Goal: Transaction & Acquisition: Purchase product/service

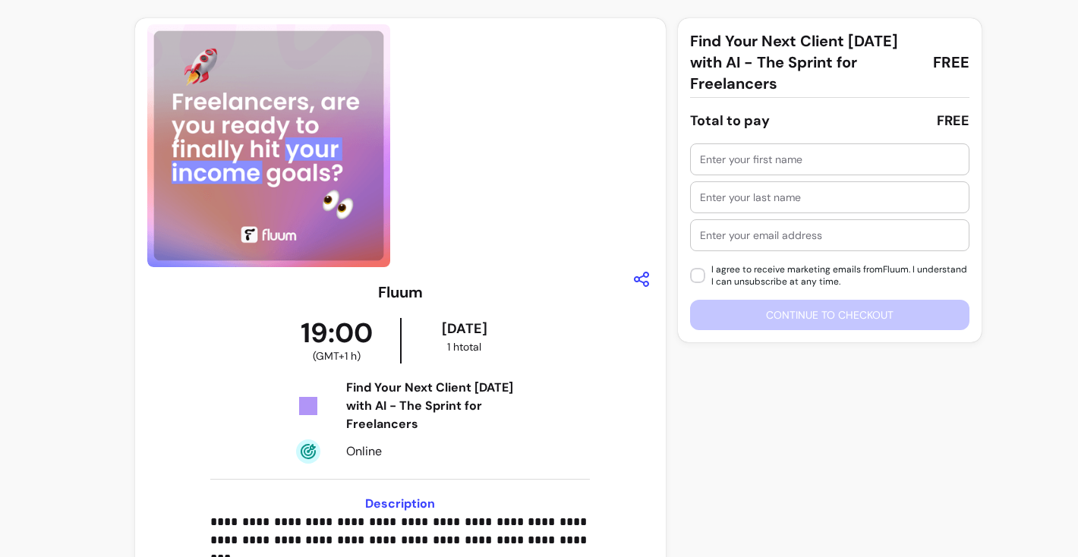
click at [741, 163] on input "text" at bounding box center [830, 159] width 260 height 15
type input "Jagriti"
type input "Verma"
type input "jagriti1789@gmail.com"
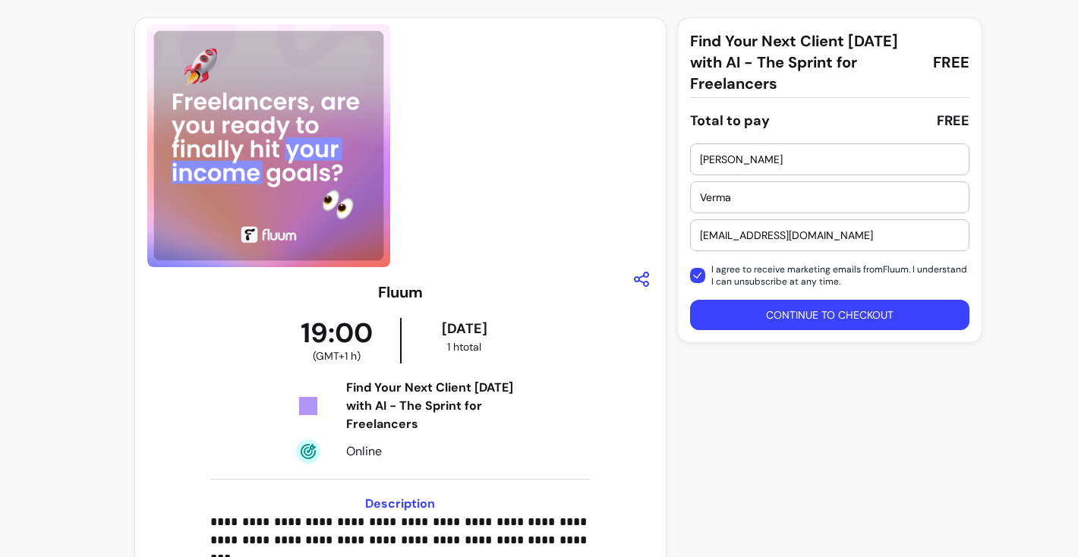
click at [757, 320] on button "Continue to checkout" at bounding box center [829, 315] width 279 height 30
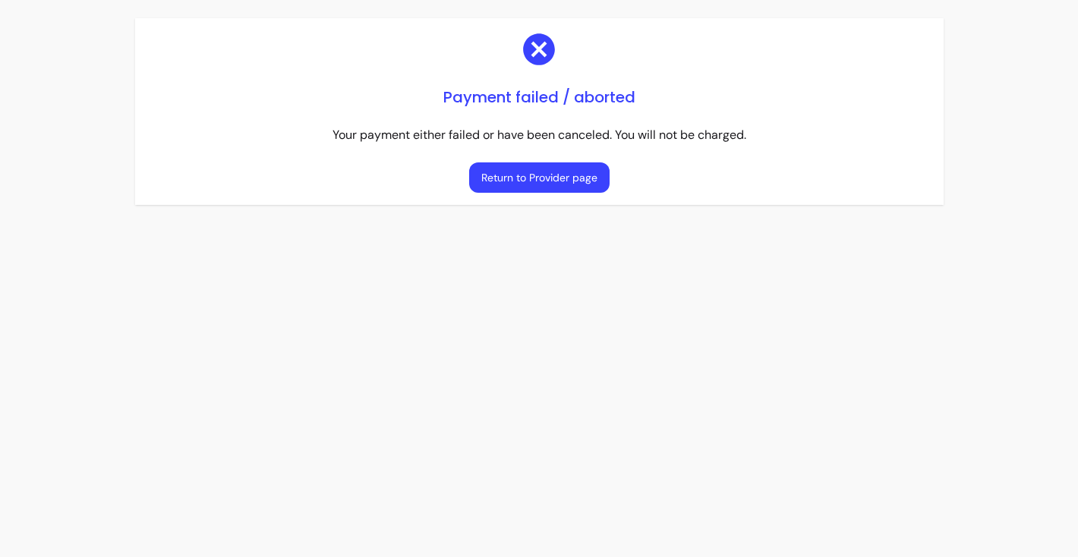
click at [491, 177] on button "Return to Provider page" at bounding box center [539, 177] width 140 height 30
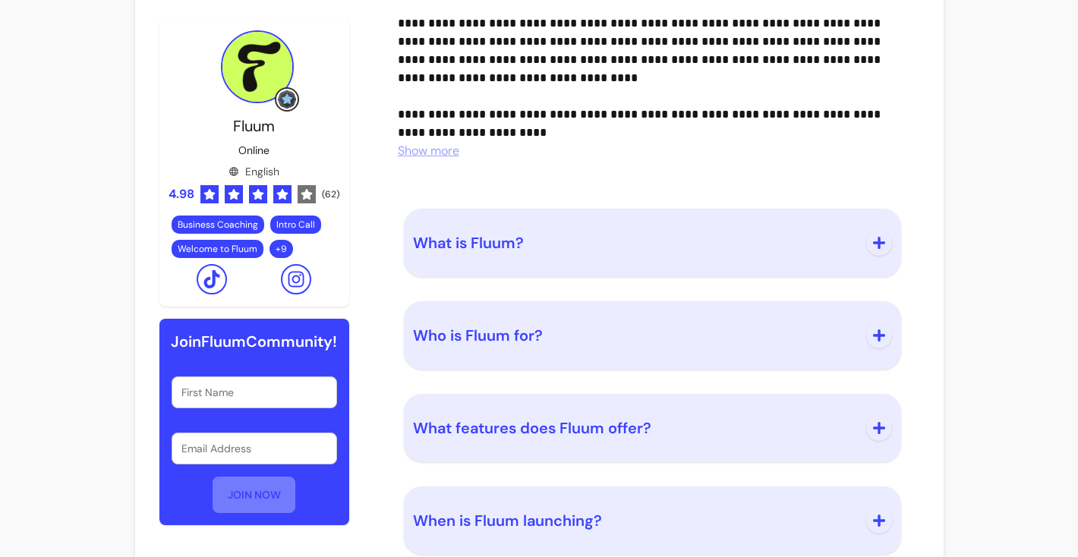
scroll to position [1583, 0]
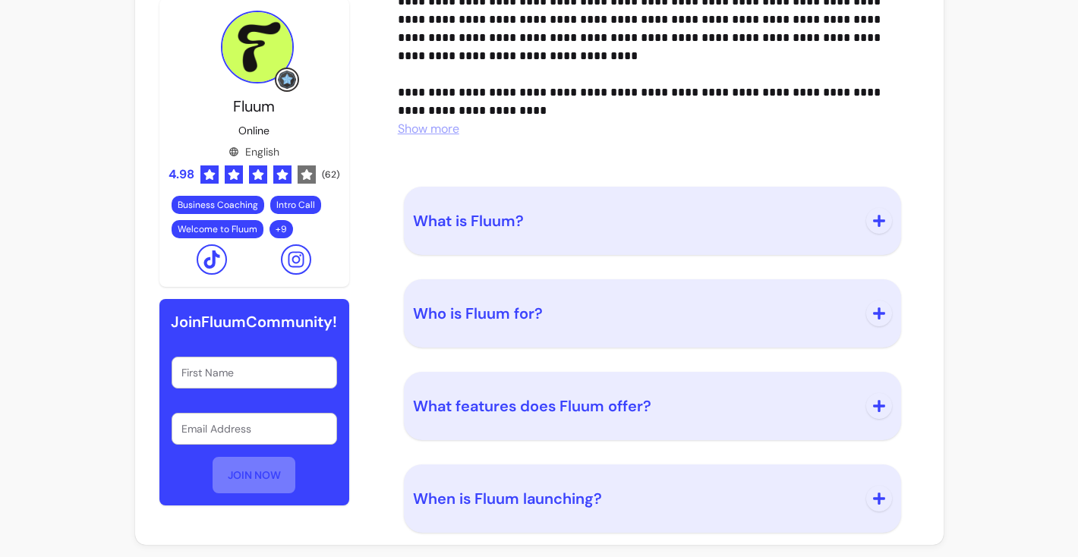
click at [876, 219] on icon "button" at bounding box center [879, 221] width 14 height 14
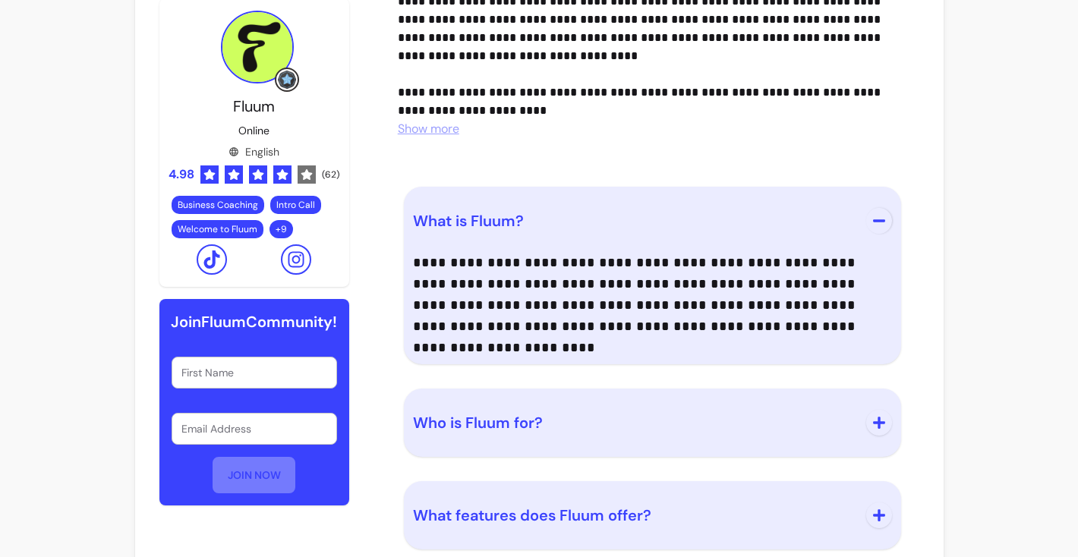
click at [877, 424] on icon "button" at bounding box center [879, 423] width 14 height 14
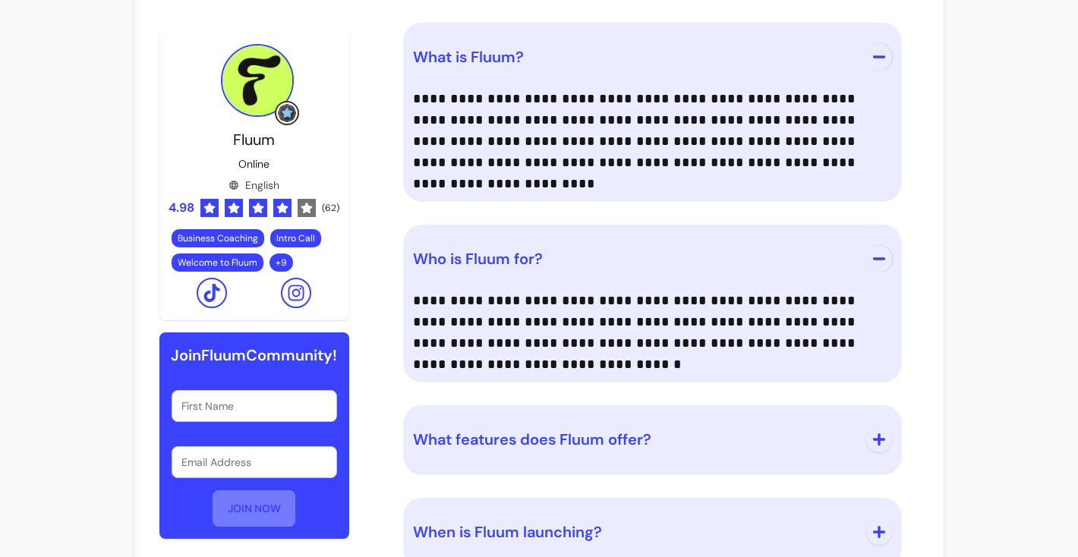
scroll to position [1780, 0]
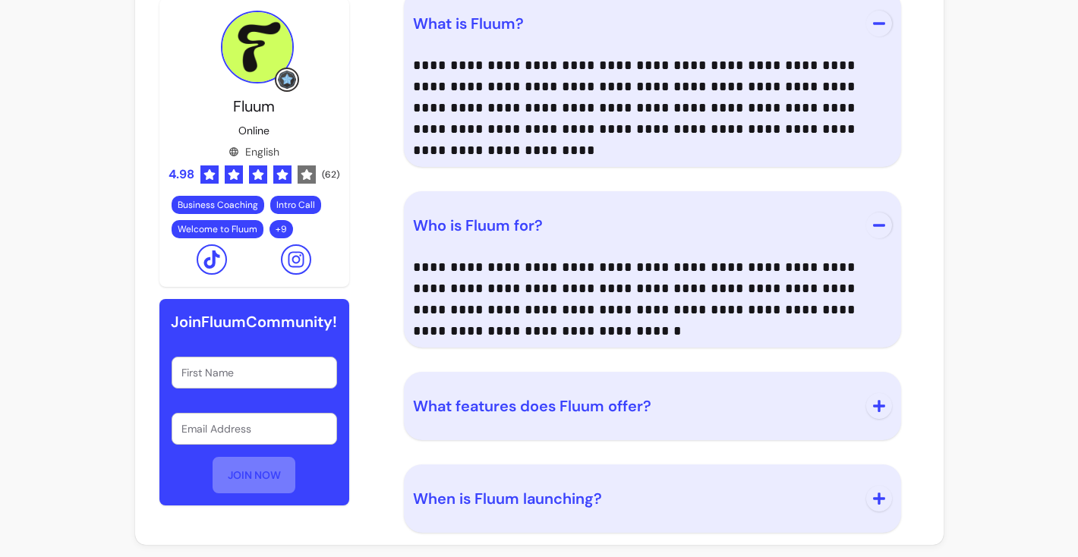
click at [881, 408] on icon "button" at bounding box center [879, 406] width 14 height 14
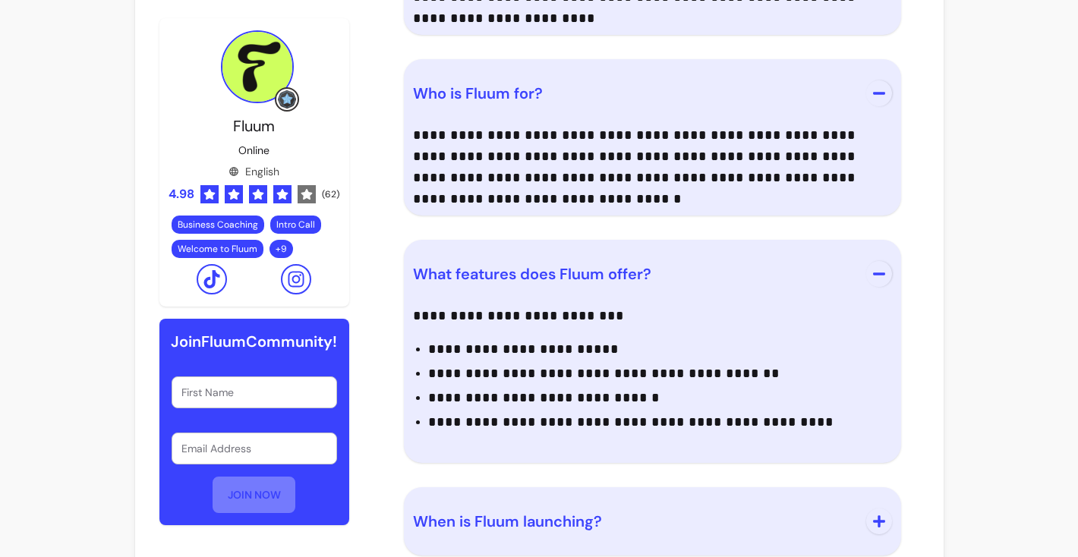
scroll to position [1935, 0]
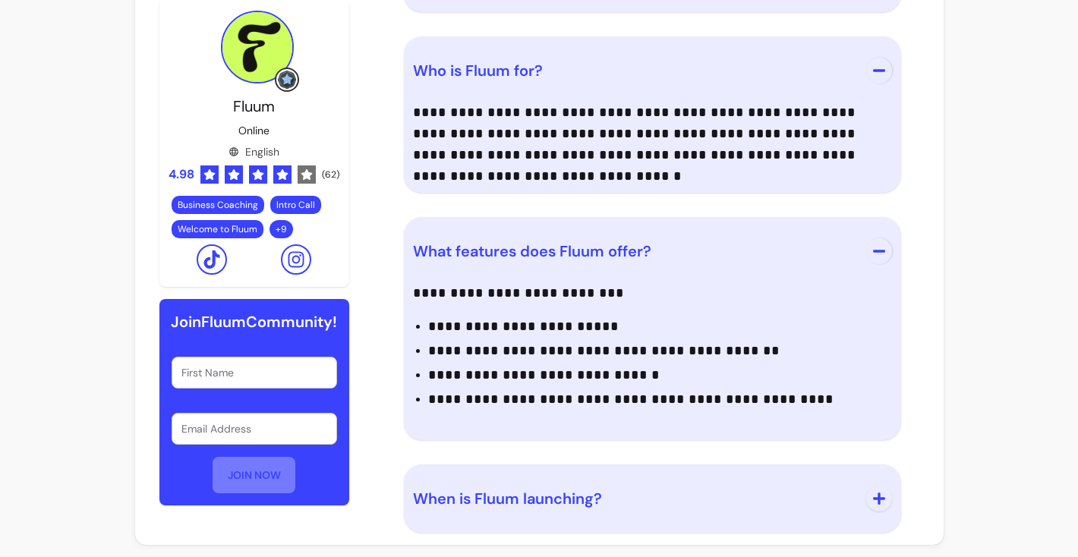
click at [883, 502] on icon "button" at bounding box center [879, 499] width 14 height 14
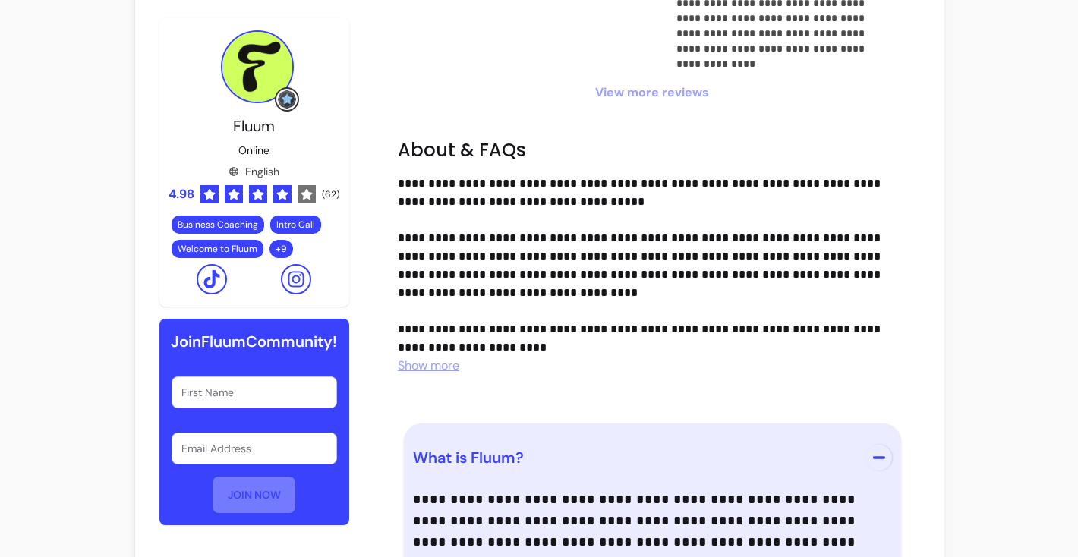
scroll to position [1258, 0]
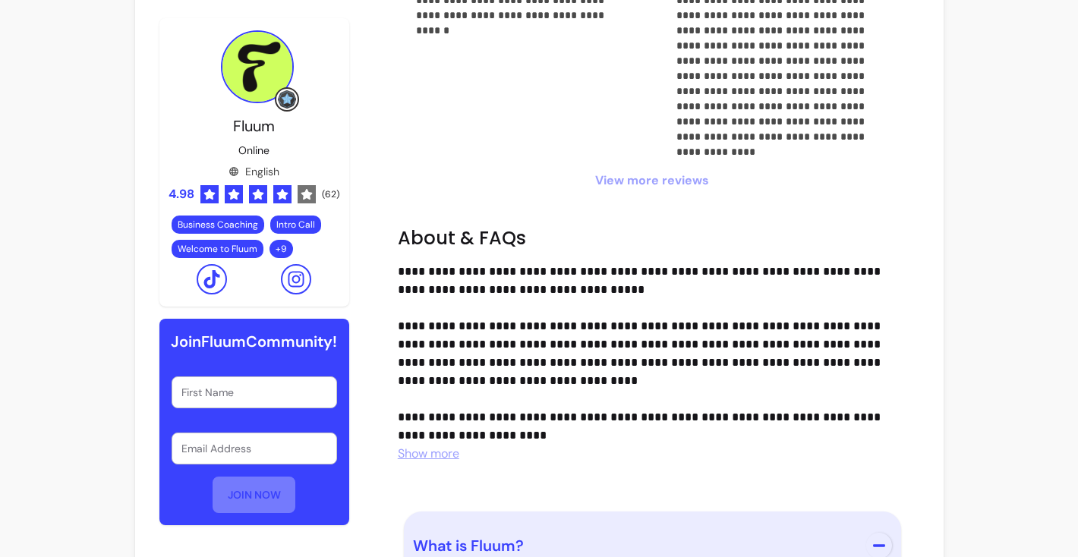
click at [226, 408] on div "First Name" at bounding box center [254, 392] width 164 height 30
type input "jagriti"
click at [218, 464] on div "Email Address" at bounding box center [254, 448] width 164 height 30
type input "jagriti1789@gmail.com"
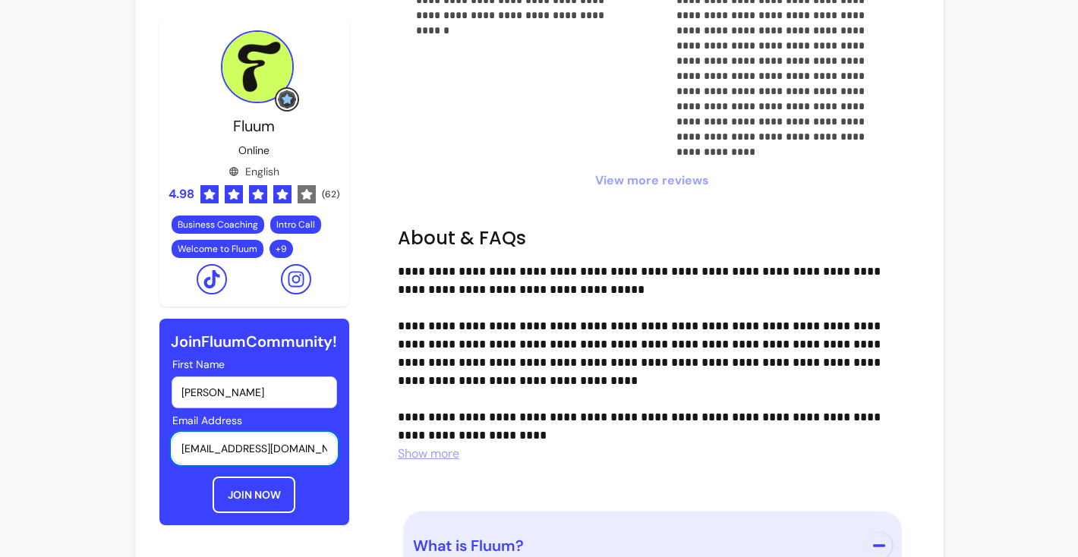
click at [248, 513] on button "JOIN NOW" at bounding box center [254, 495] width 83 height 36
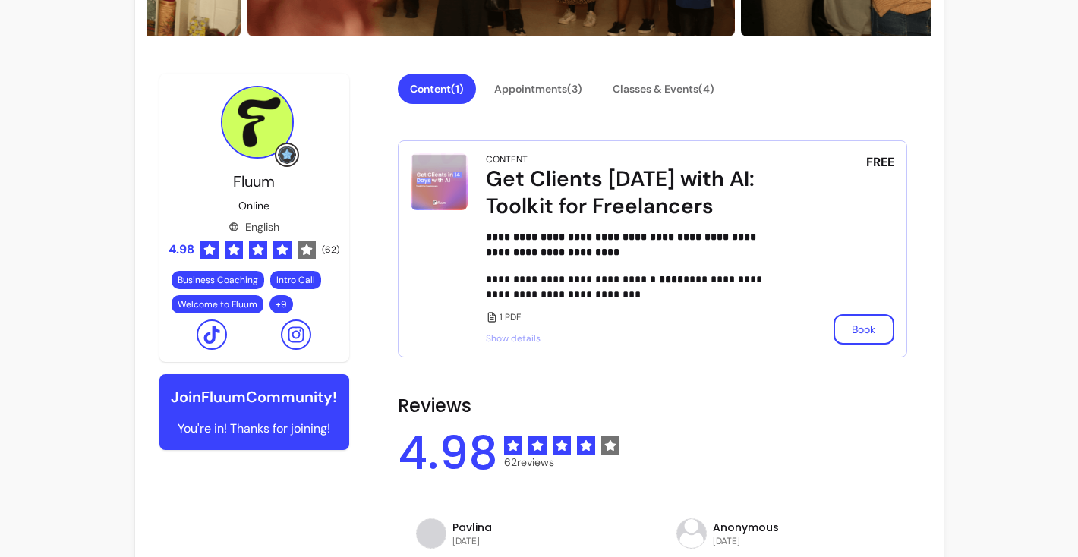
scroll to position [347, 0]
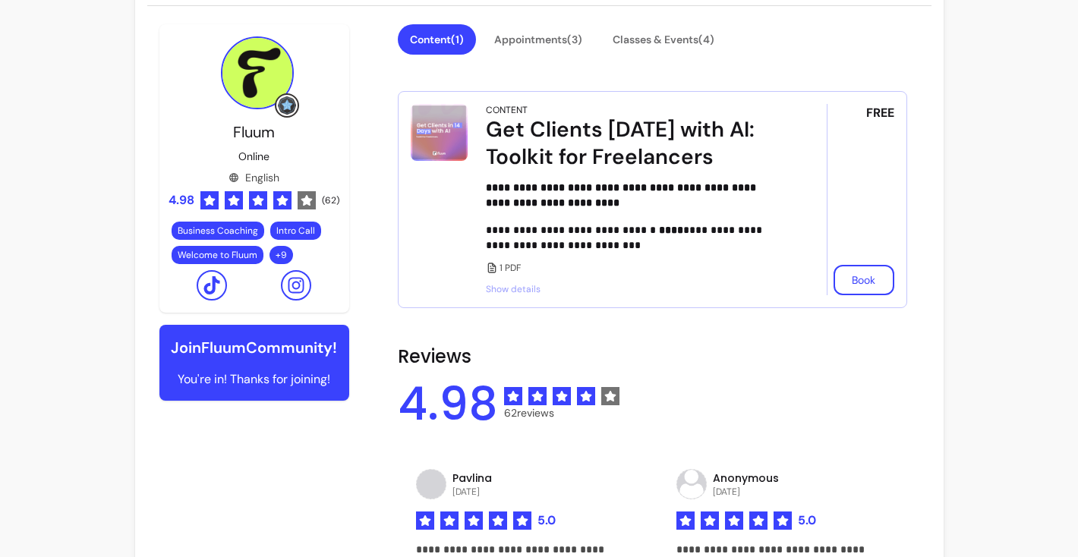
click at [515, 290] on span "Show details" at bounding box center [635, 289] width 298 height 12
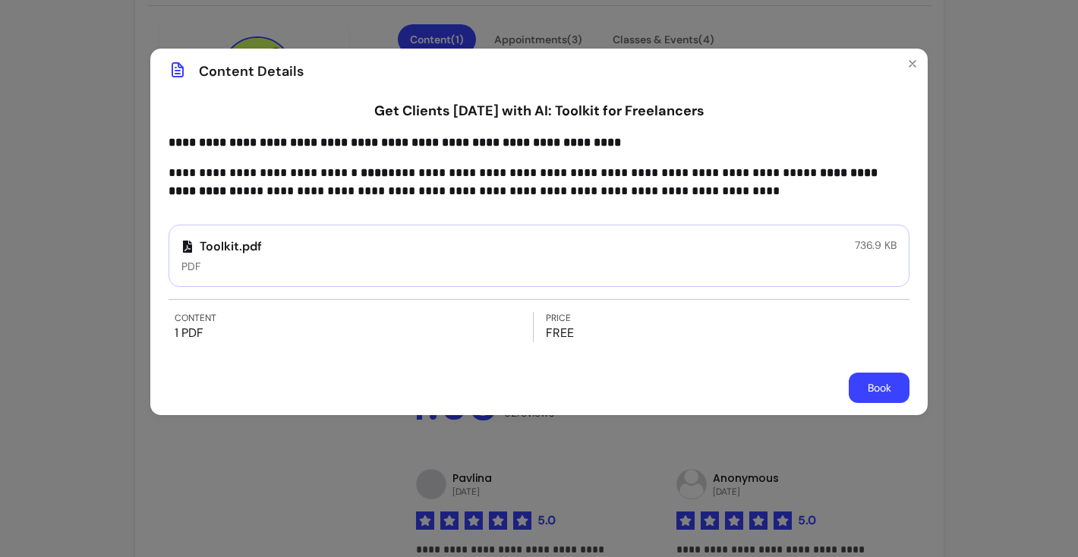
click at [184, 250] on icon at bounding box center [187, 247] width 9 height 12
click at [871, 391] on button "Book" at bounding box center [879, 388] width 61 height 30
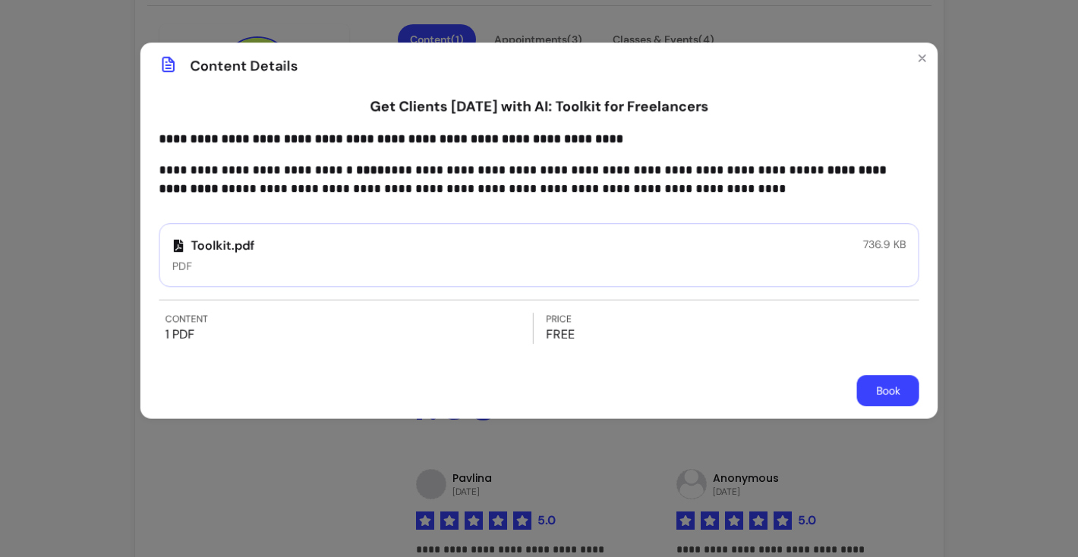
scroll to position [365, 0]
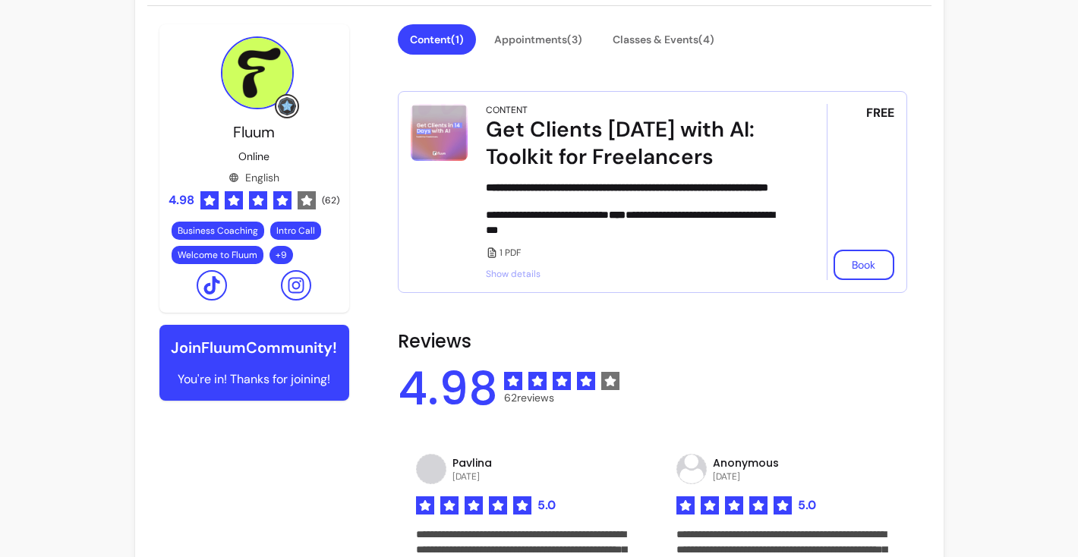
scroll to position [55, 0]
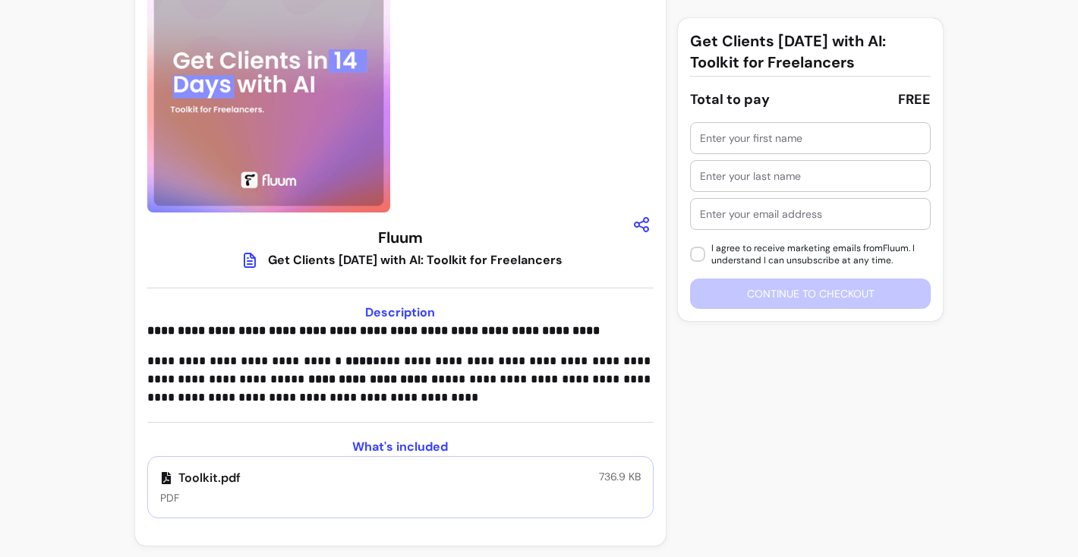
click at [725, 142] on input "text" at bounding box center [811, 138] width 222 height 15
type input "Jagriti"
type input "Verma"
type input "jagriti1789@gmail.com"
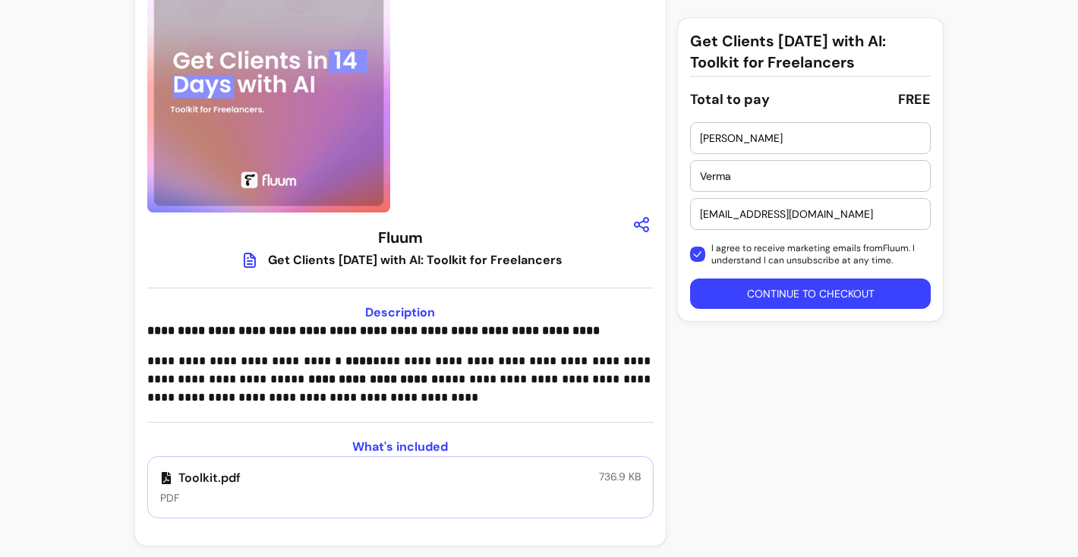
click at [765, 295] on button "Continue to checkout" at bounding box center [810, 294] width 241 height 30
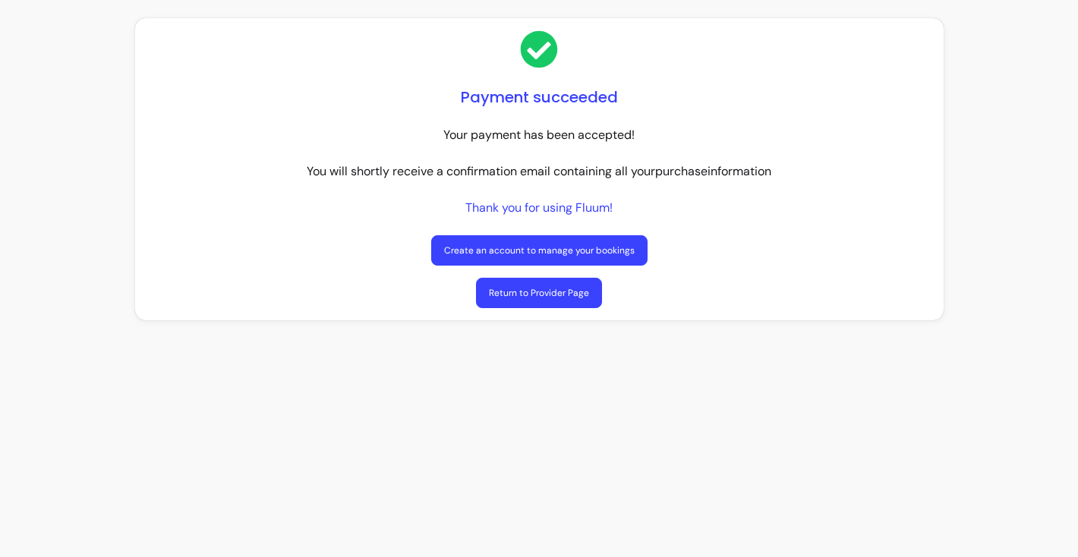
click at [517, 297] on link "Return to Provider Page" at bounding box center [539, 293] width 126 height 30
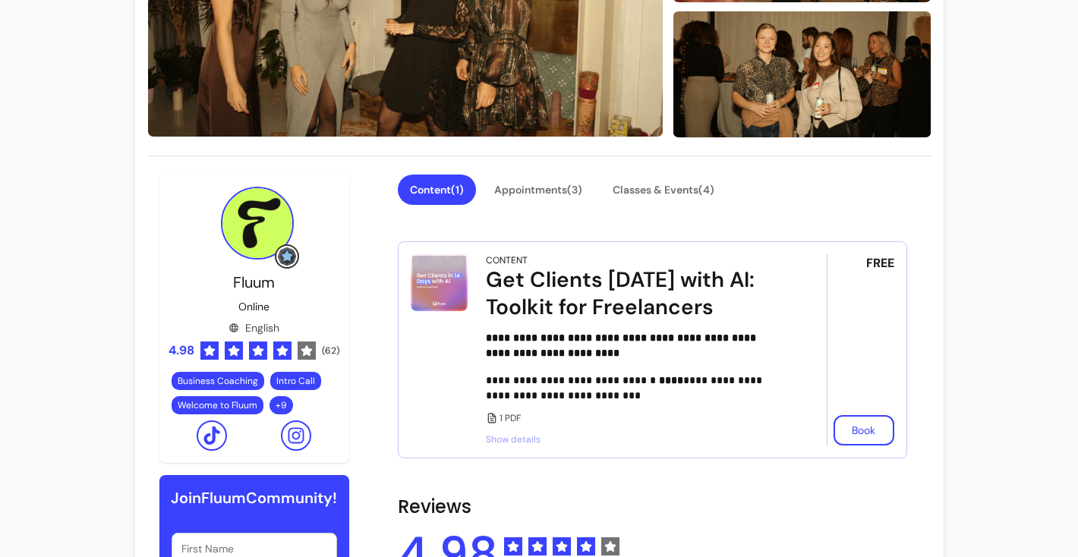
scroll to position [240, 0]
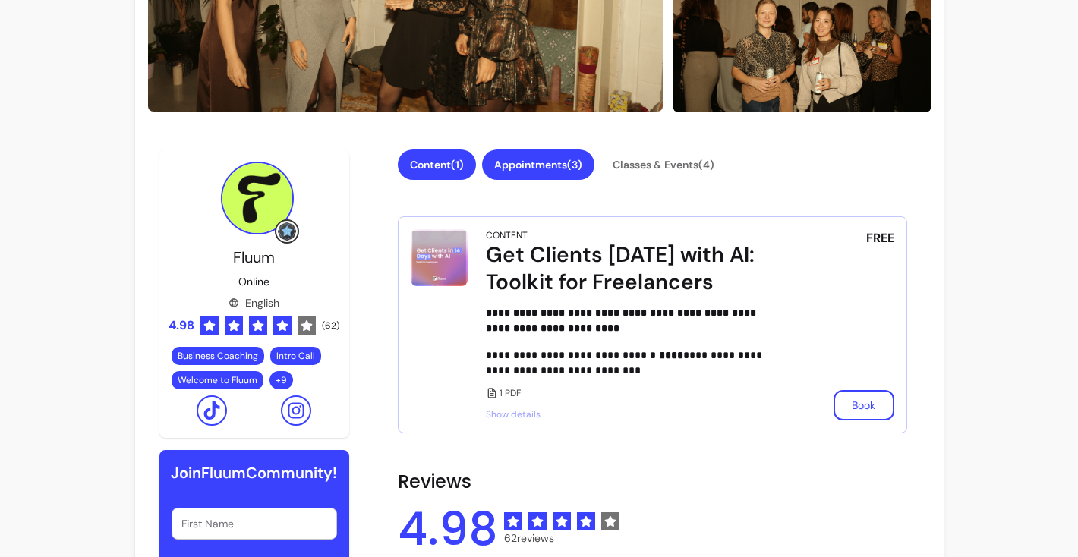
click at [530, 170] on button "Appointments ( 3 )" at bounding box center [538, 165] width 112 height 30
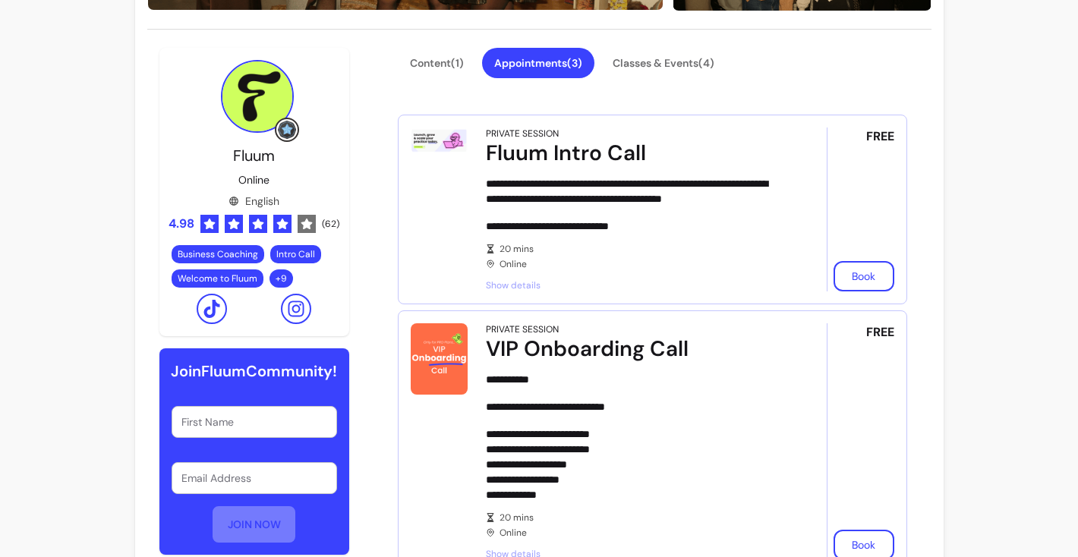
scroll to position [336, 0]
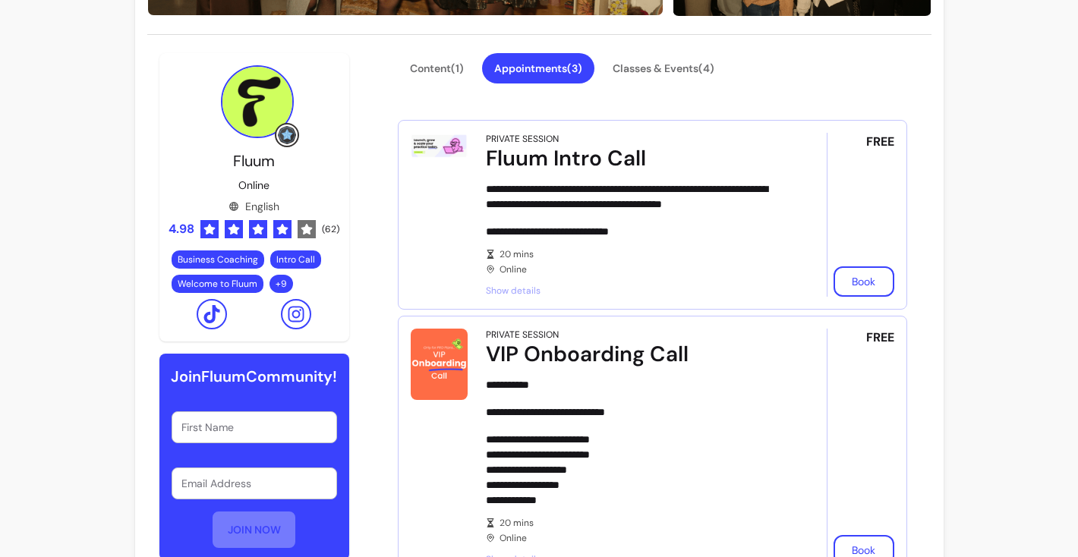
click at [533, 288] on span "Show details" at bounding box center [635, 291] width 298 height 12
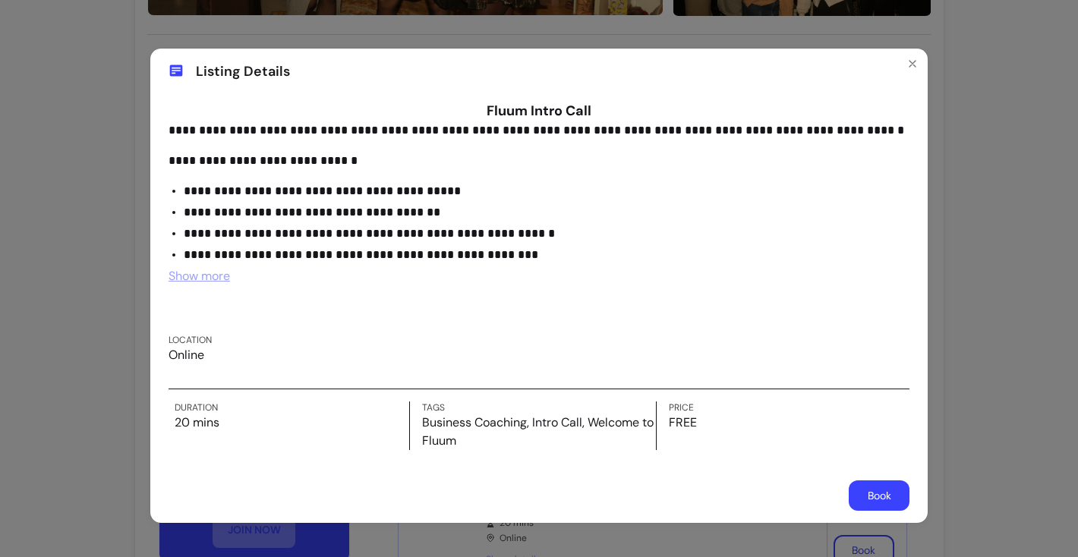
click at [1041, 184] on div "**********" at bounding box center [539, 278] width 1078 height 557
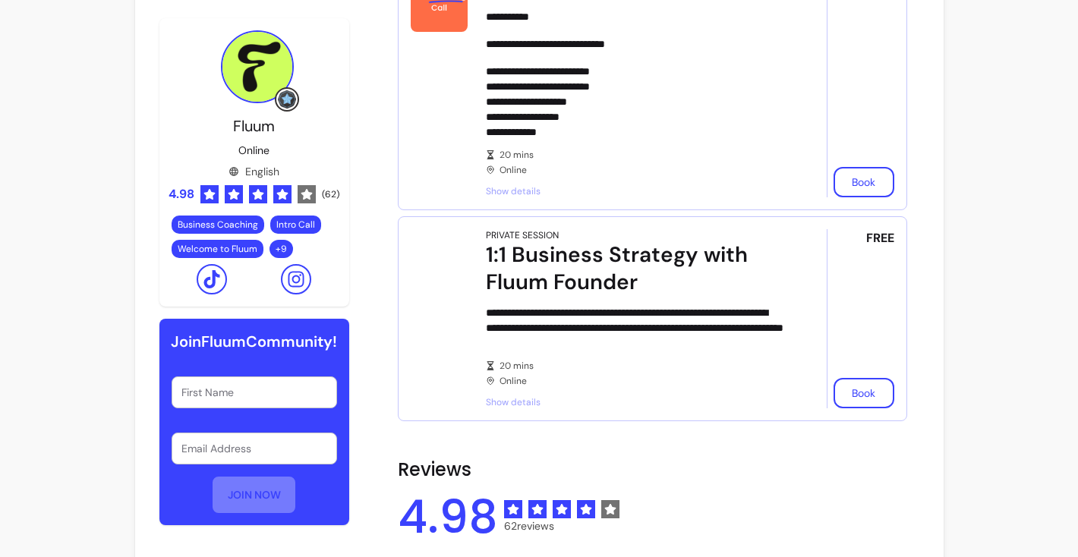
scroll to position [696, 0]
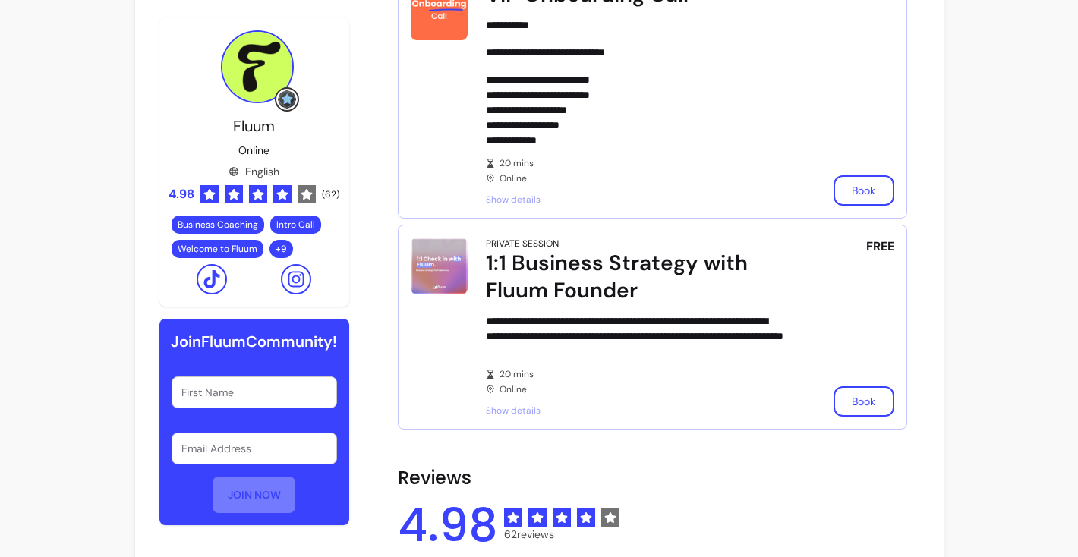
click at [502, 198] on span "Show details" at bounding box center [635, 200] width 298 height 12
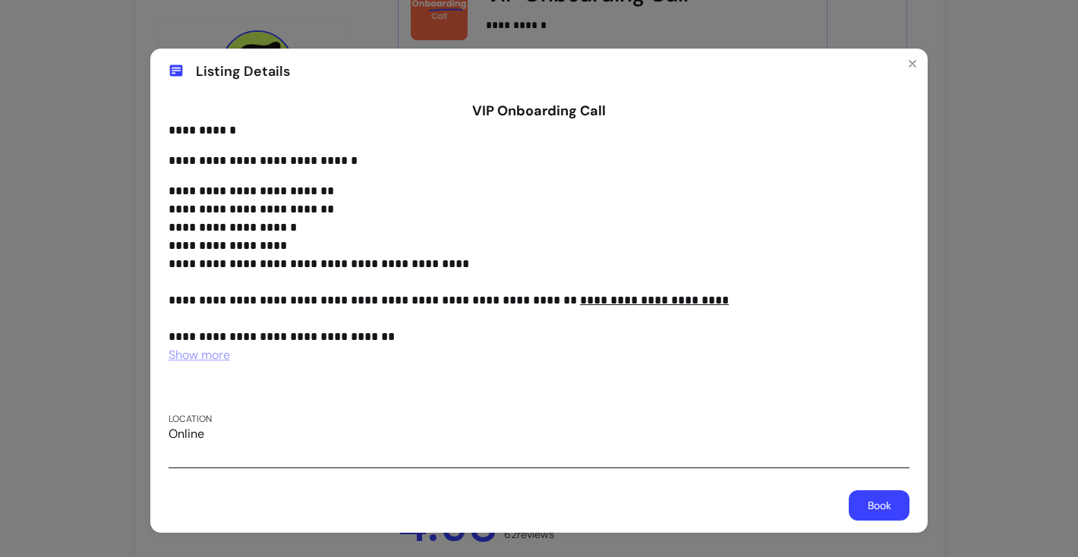
click at [624, 302] on u "**********" at bounding box center [654, 300] width 149 height 11
click at [210, 356] on span "Show more" at bounding box center [199, 355] width 61 height 16
click at [911, 63] on icon "Close" at bounding box center [912, 64] width 6 height 6
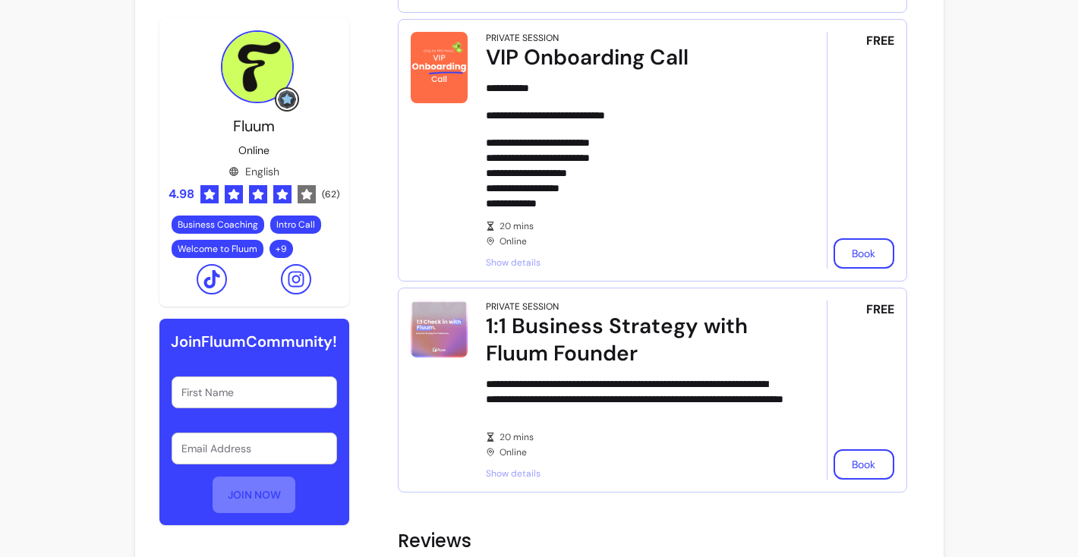
scroll to position [629, 0]
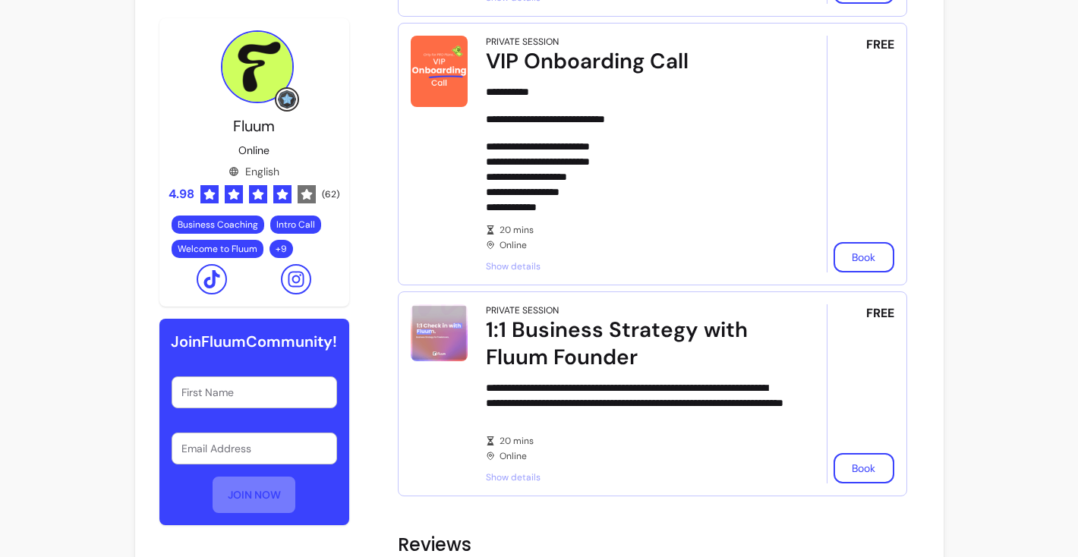
click at [510, 479] on span "Show details" at bounding box center [635, 477] width 298 height 12
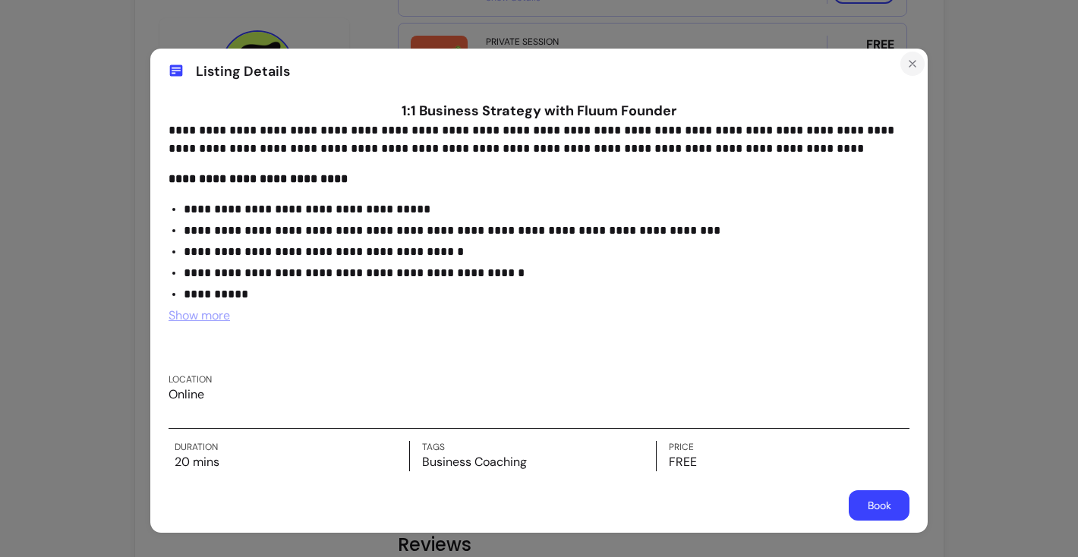
click at [914, 63] on icon "Close" at bounding box center [912, 64] width 12 height 12
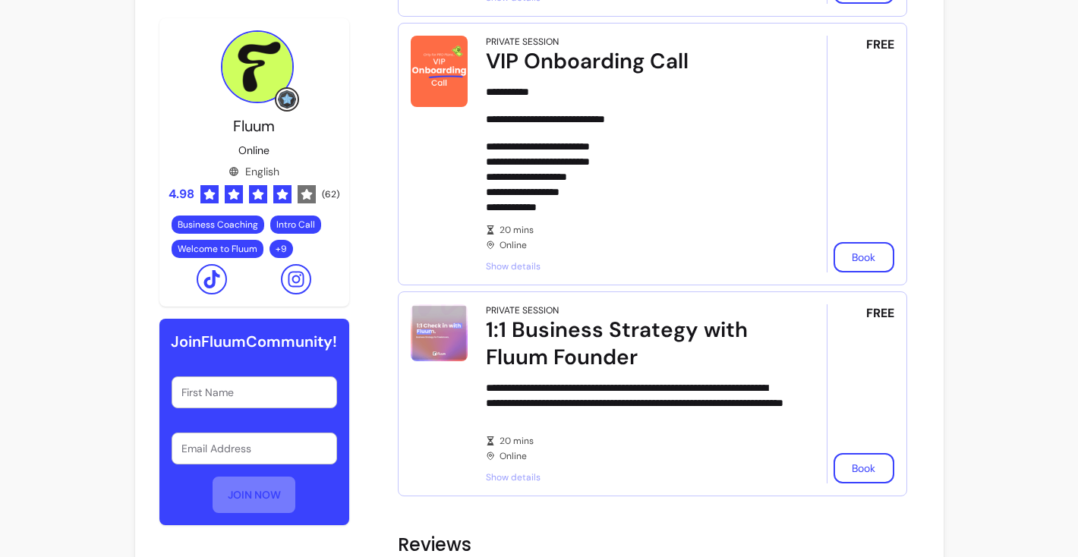
click at [498, 476] on span "Show details" at bounding box center [635, 477] width 298 height 12
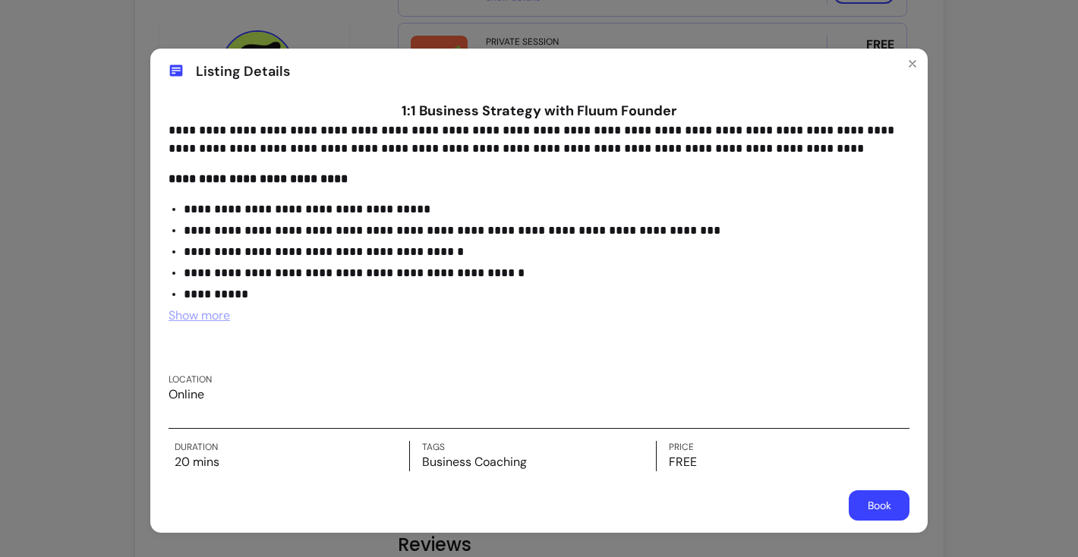
click at [209, 322] on span "Show more" at bounding box center [199, 315] width 61 height 16
click at [915, 62] on icon "Close" at bounding box center [912, 64] width 12 height 12
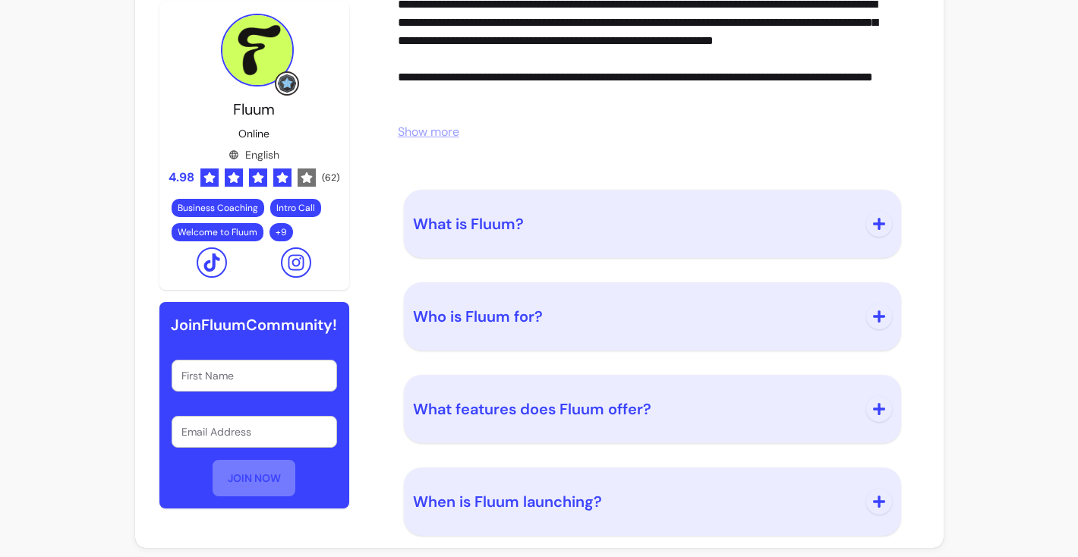
scroll to position [2051, 0]
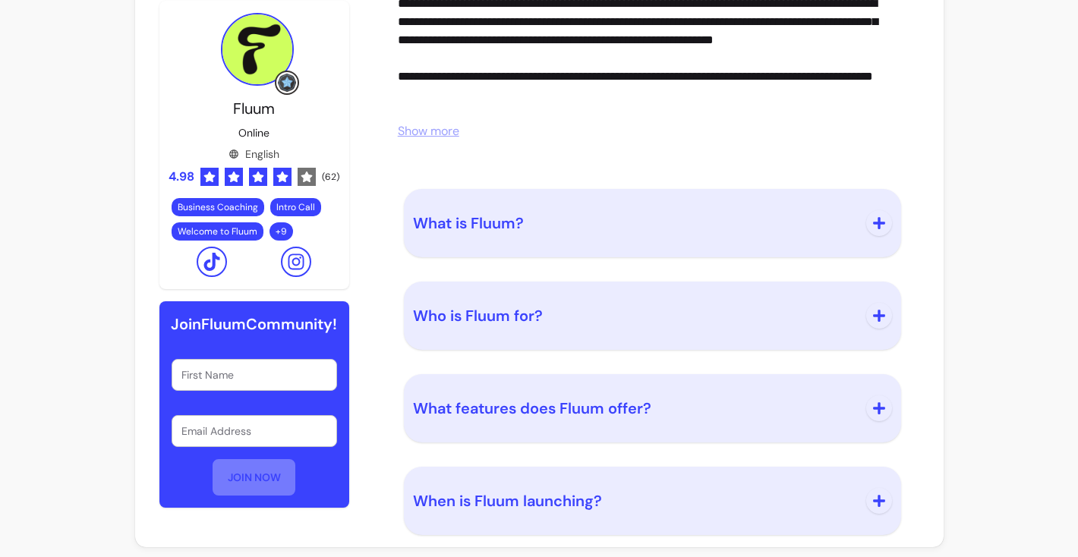
click at [480, 225] on span "What is Fluum?" at bounding box center [468, 223] width 111 height 20
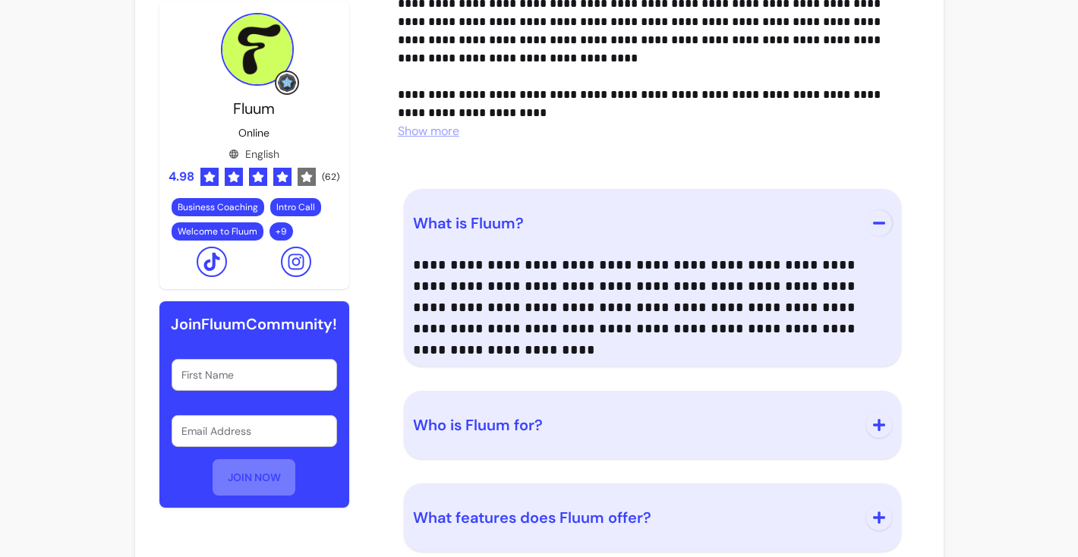
click at [492, 440] on button "Who is Fluum for?" at bounding box center [652, 425] width 479 height 50
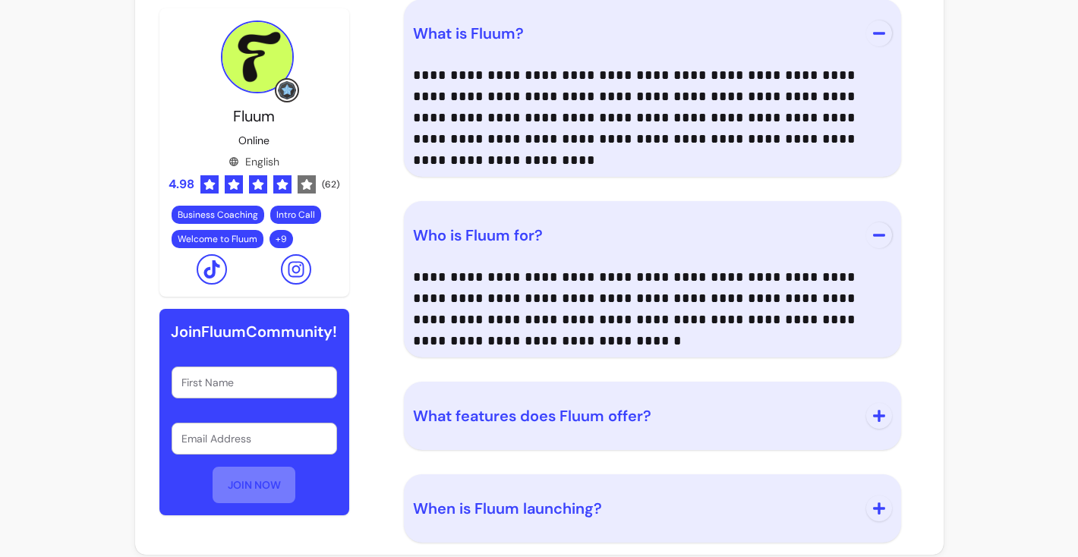
scroll to position [2251, 0]
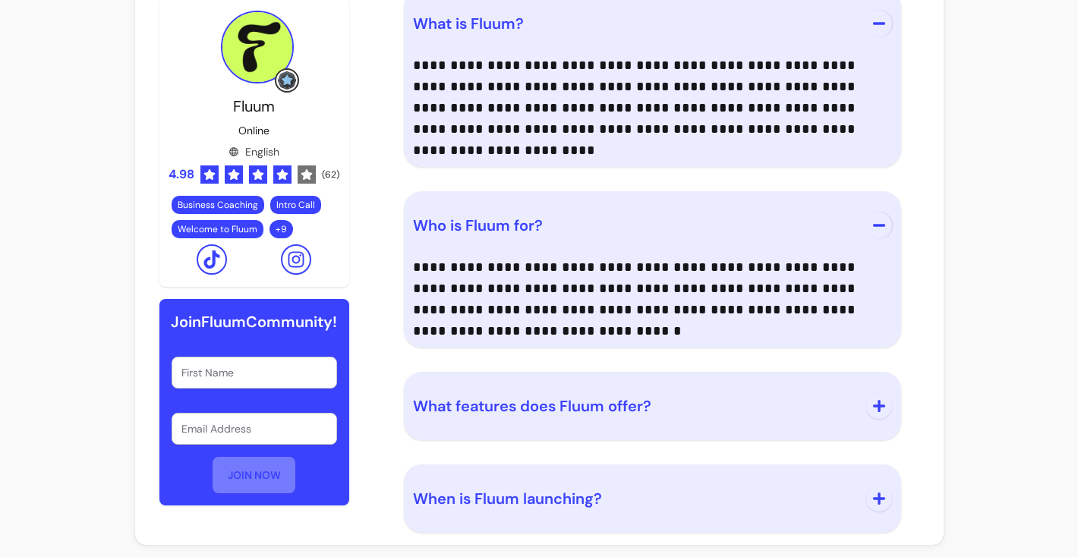
click at [648, 414] on span "What features does Fluum offer?" at bounding box center [532, 406] width 238 height 20
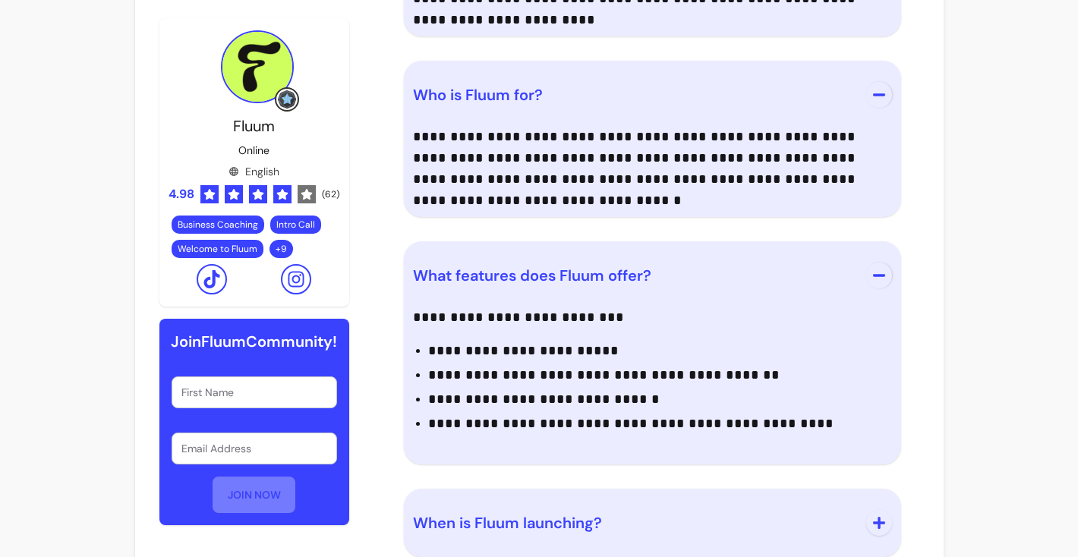
scroll to position [2405, 0]
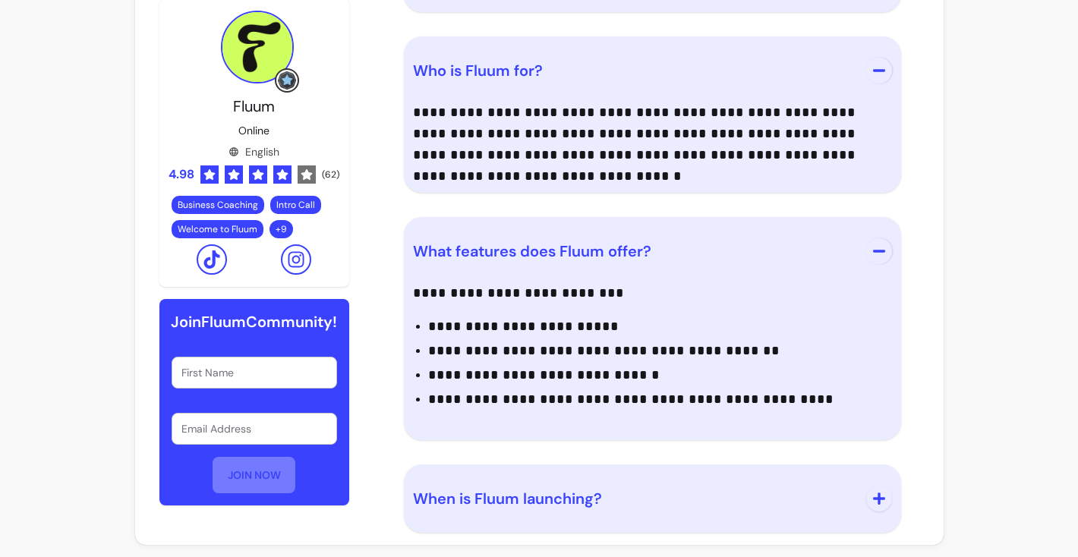
click at [588, 493] on span "When is Fluum launching?" at bounding box center [507, 499] width 189 height 20
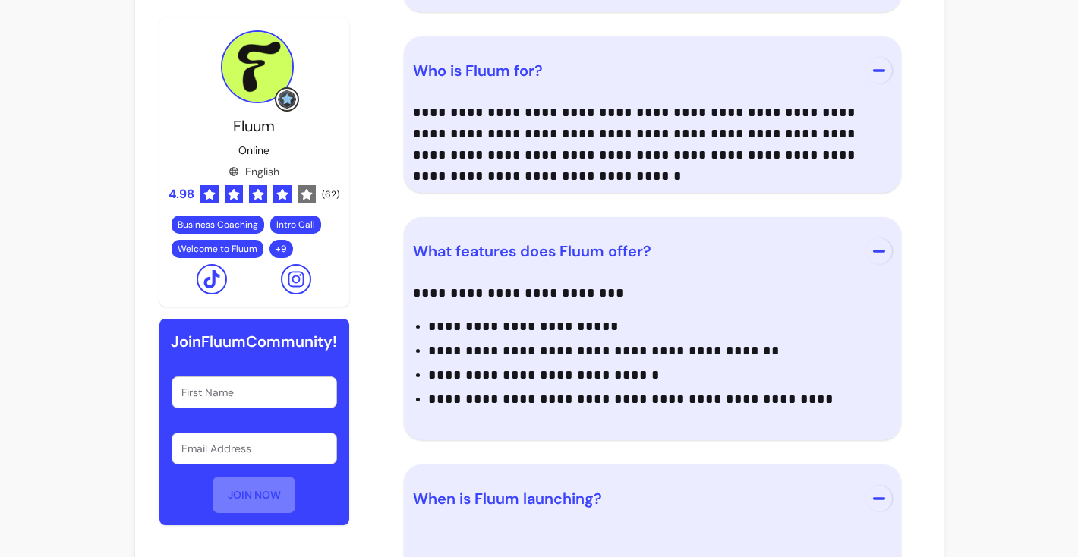
scroll to position [2472, 0]
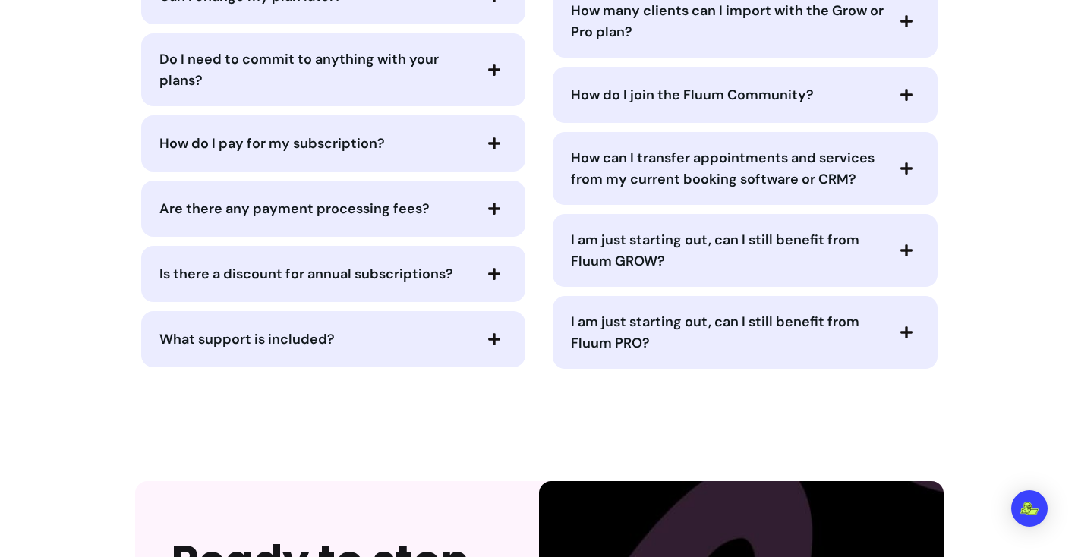
scroll to position [6146, 0]
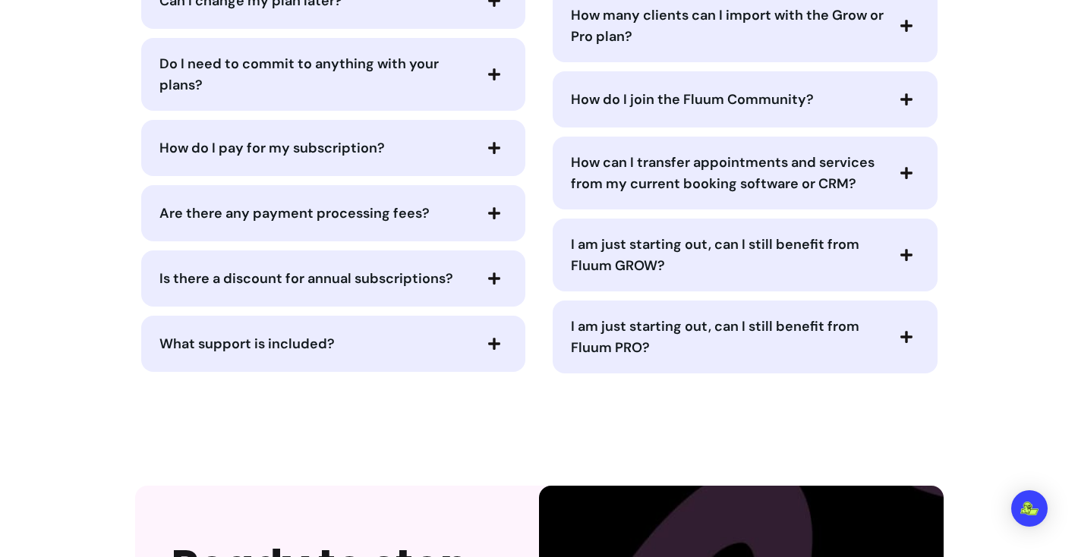
click at [904, 249] on icon "button" at bounding box center [906, 255] width 12 height 12
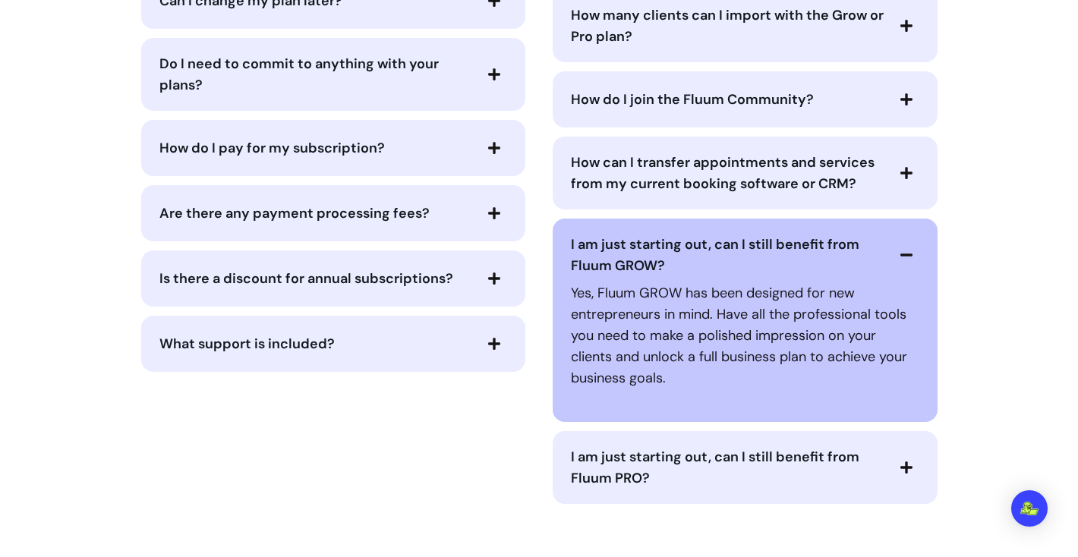
click at [904, 166] on icon "button" at bounding box center [906, 173] width 14 height 14
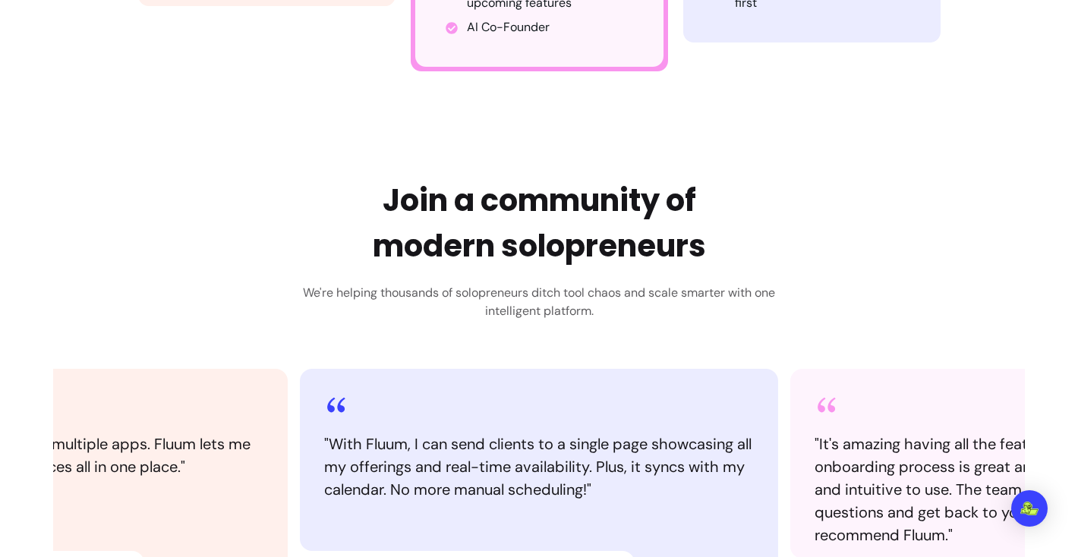
scroll to position [578, 0]
